Goal: Check status

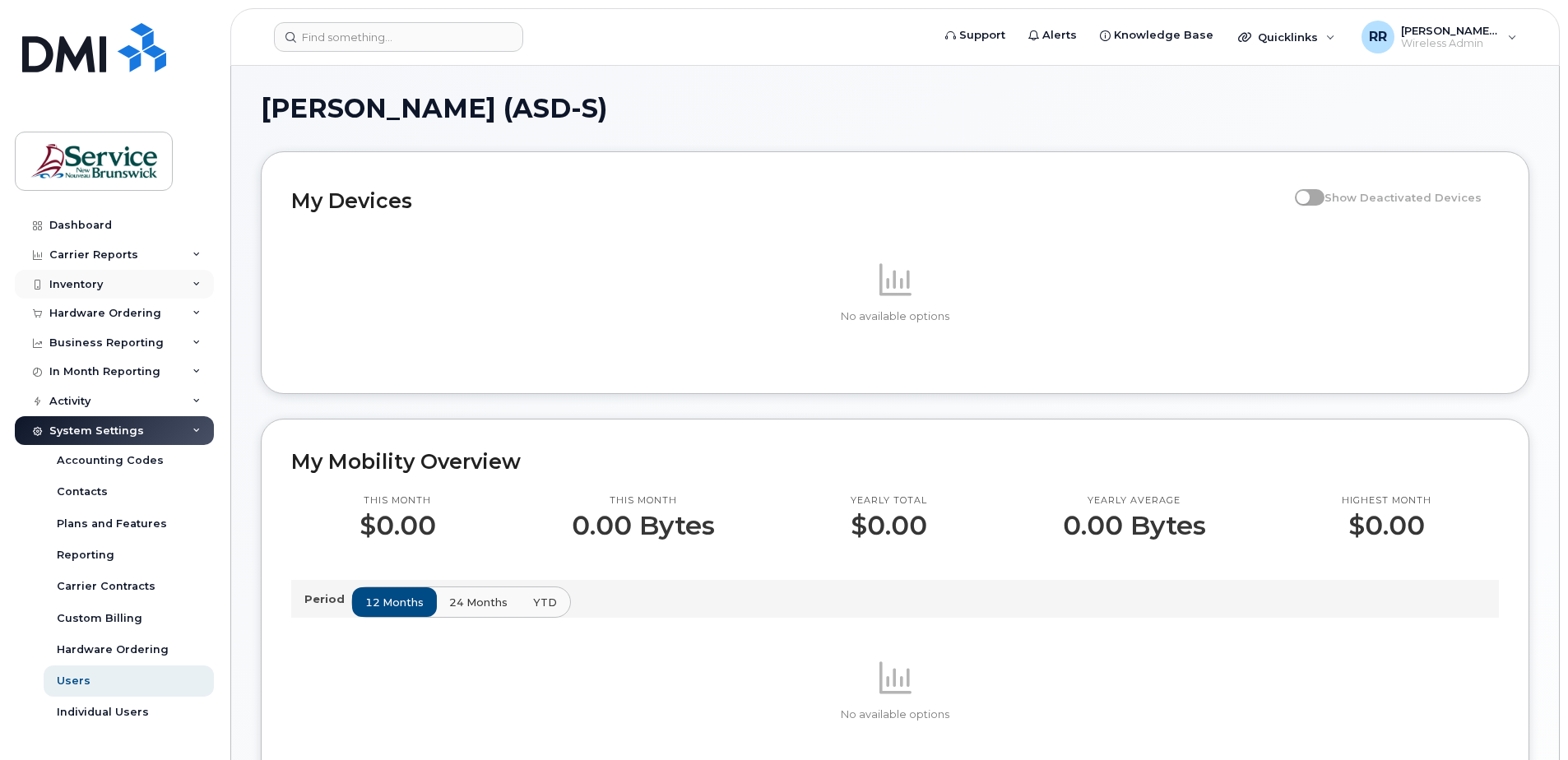
click at [75, 283] on div "Inventory" at bounding box center [75, 285] width 53 height 14
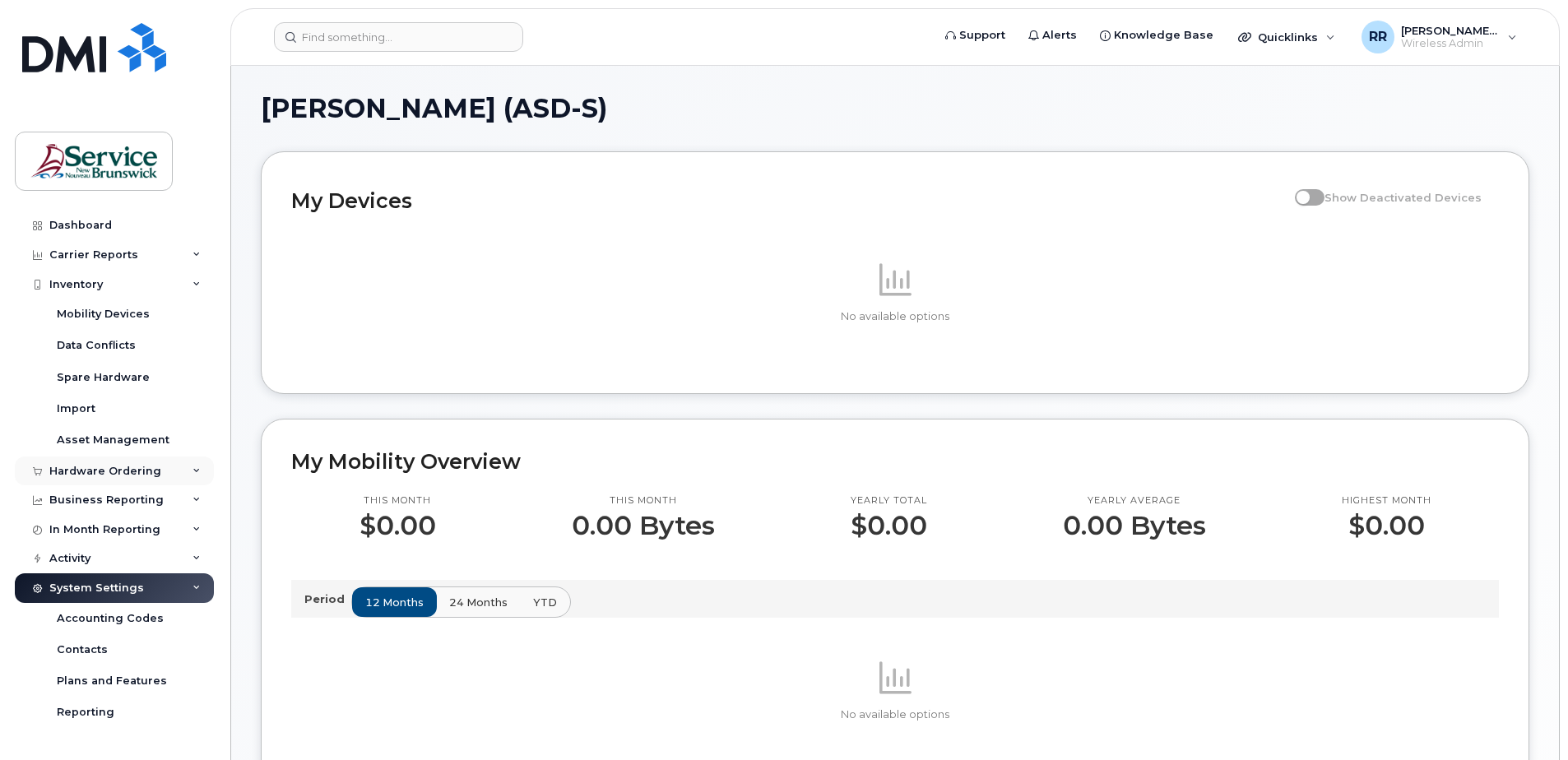
click at [131, 471] on div "Hardware Ordering" at bounding box center [105, 472] width 112 height 14
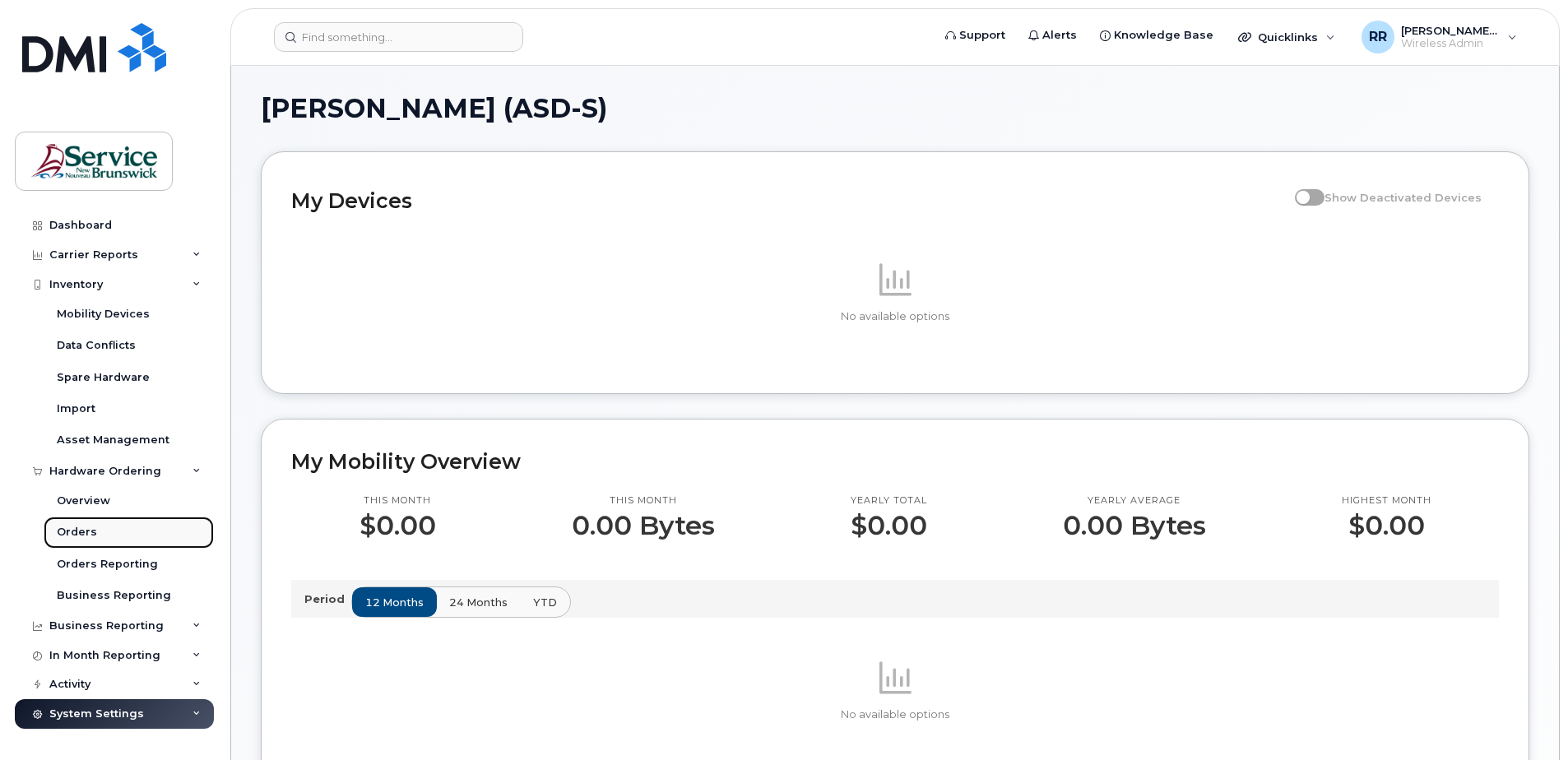
click at [64, 526] on div "Orders" at bounding box center [77, 531] width 41 height 14
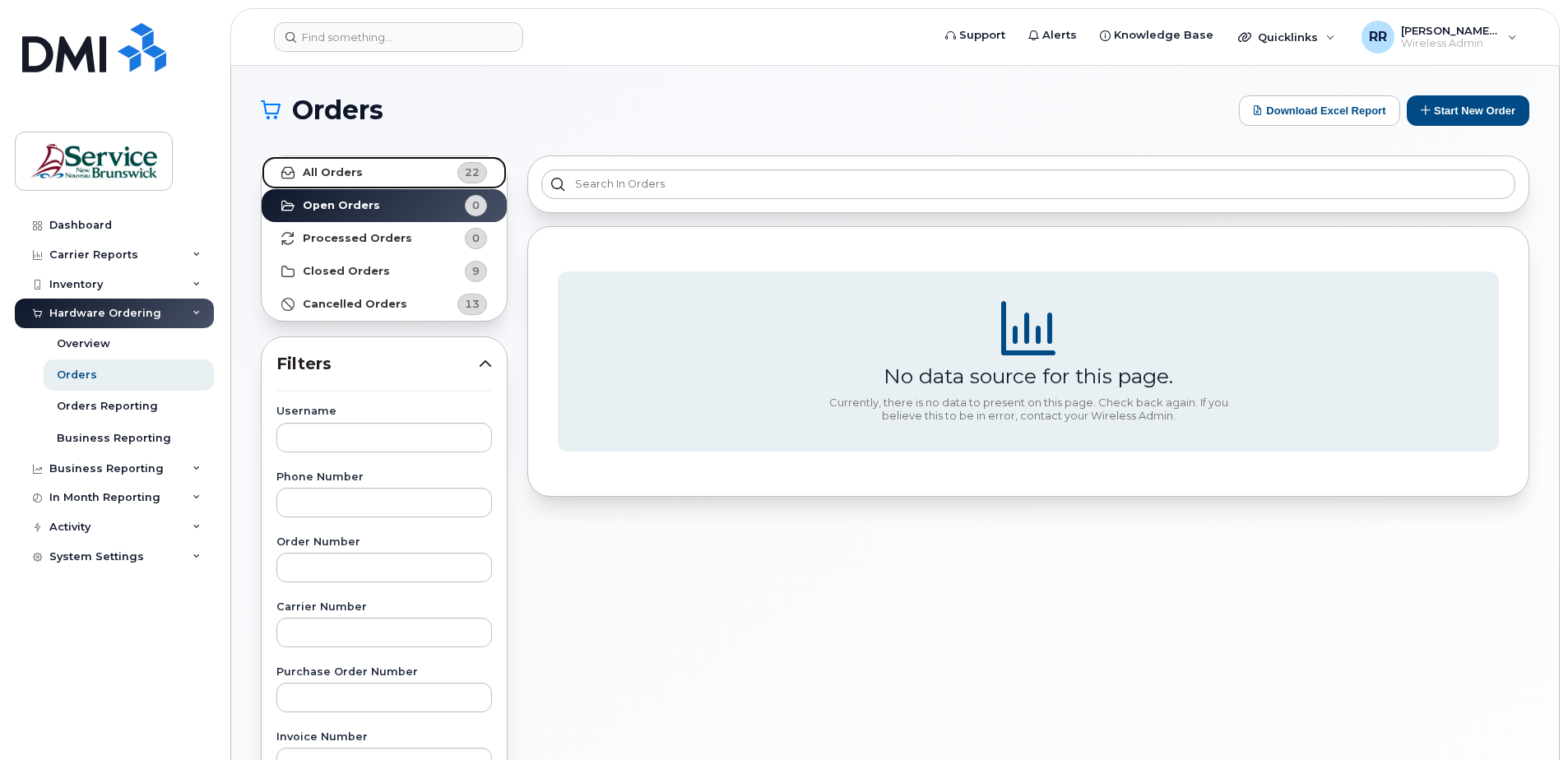
click at [327, 175] on strong "All Orders" at bounding box center [333, 173] width 60 height 14
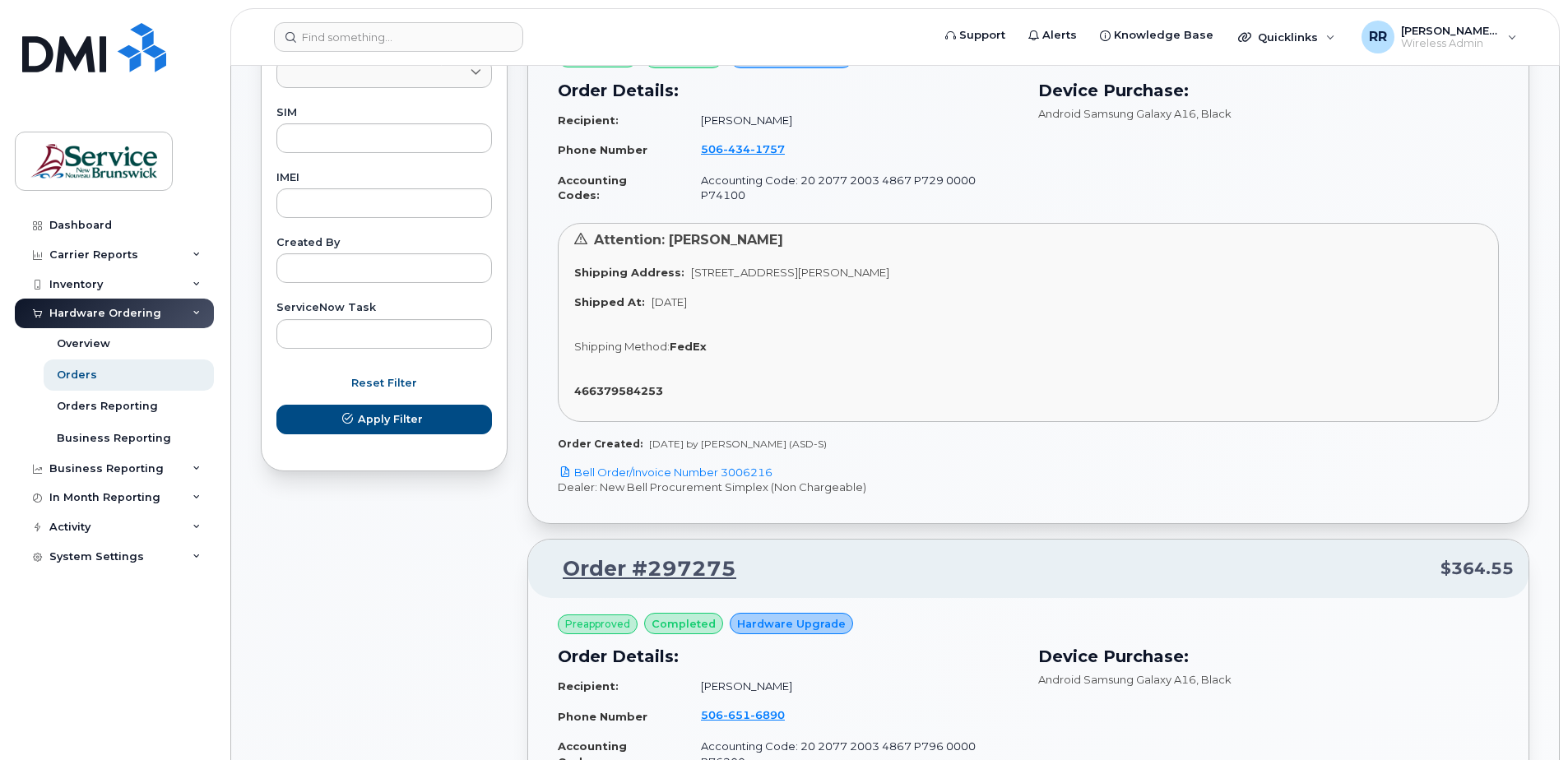
scroll to position [823, 0]
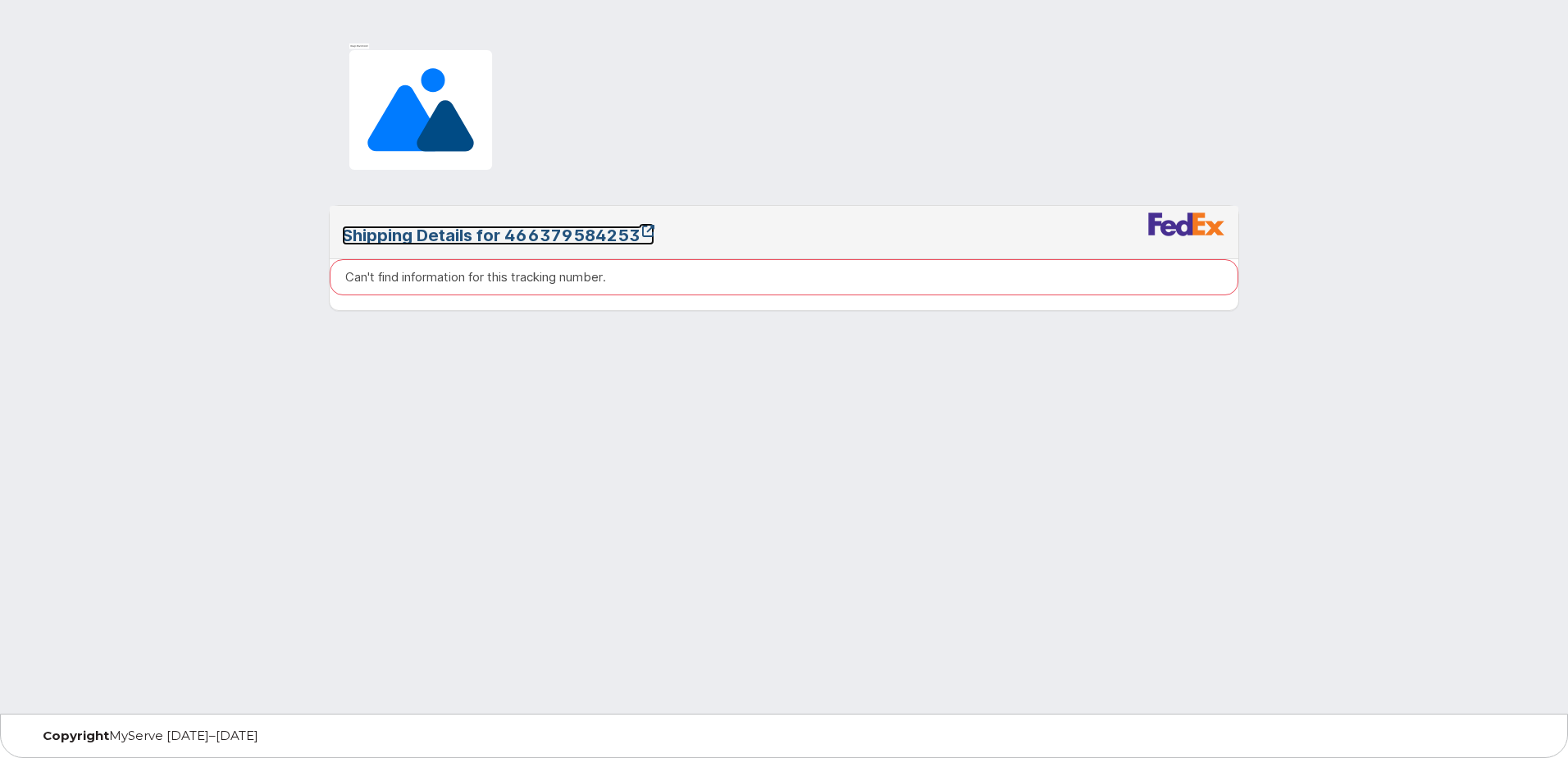
click at [574, 238] on link "Shipping Details for 466379584253" at bounding box center [498, 235] width 313 height 19
